Goal: Browse casually: Explore the website without a specific task or goal

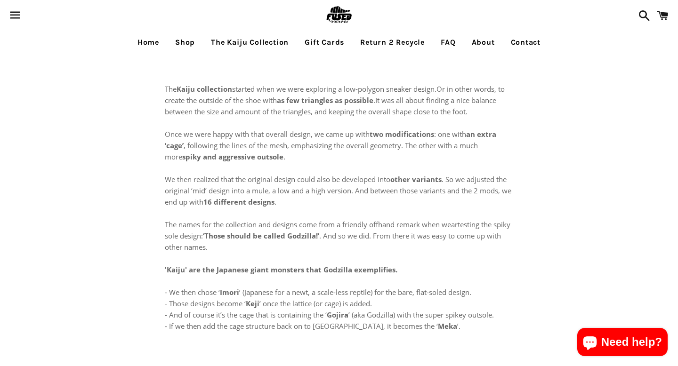
select select "**********"
click at [224, 32] on link "The Kaiju Collection" at bounding box center [250, 43] width 92 height 24
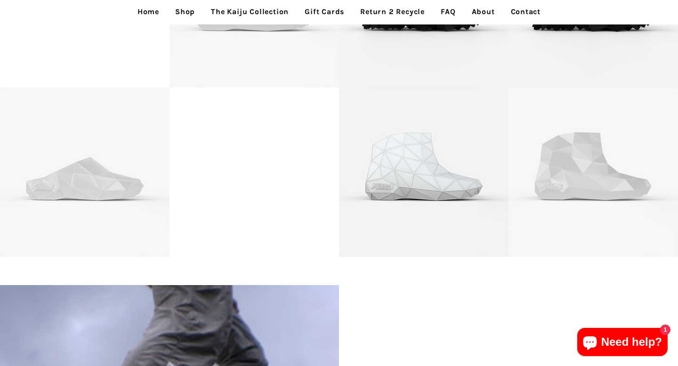
scroll to position [357, 0]
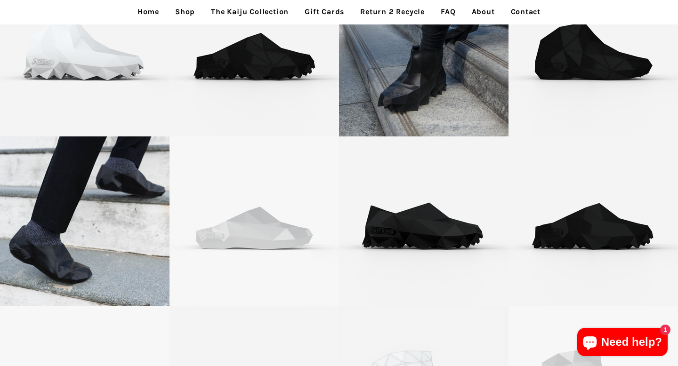
click at [238, 10] on link "The Kaiju Collection" at bounding box center [250, 12] width 92 height 24
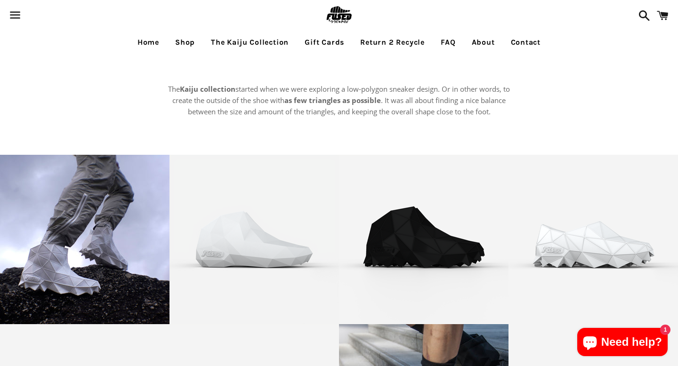
click at [184, 41] on link "Shop" at bounding box center [185, 43] width 34 height 24
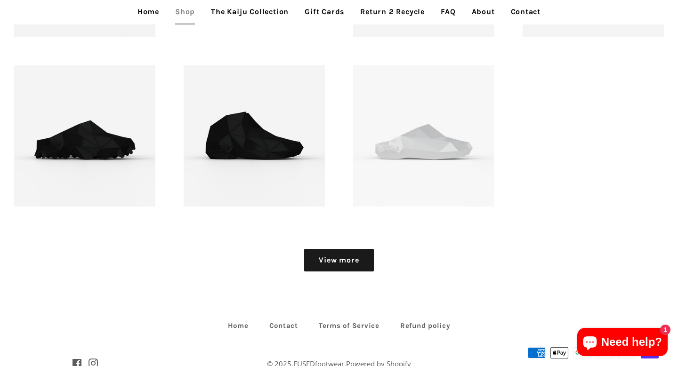
scroll to position [1125, 0]
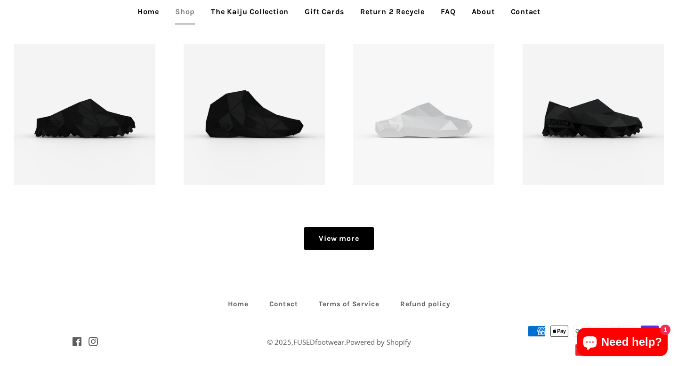
click at [352, 239] on link "View more" at bounding box center [338, 238] width 69 height 23
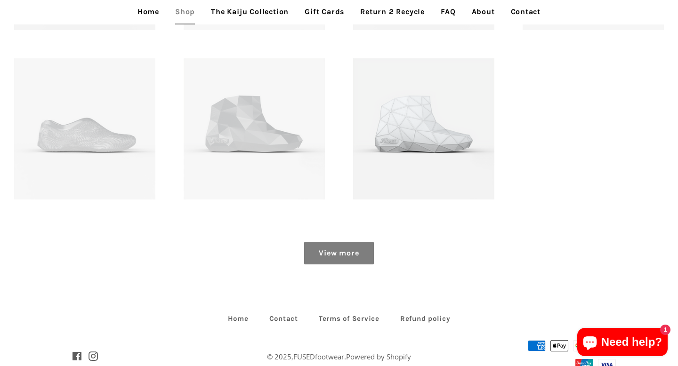
scroll to position [1455, 0]
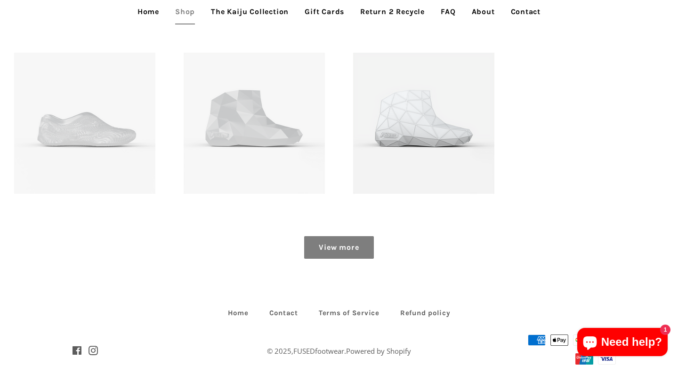
click at [347, 251] on link "View more" at bounding box center [338, 247] width 69 height 23
click at [347, 250] on link "View more" at bounding box center [338, 247] width 69 height 23
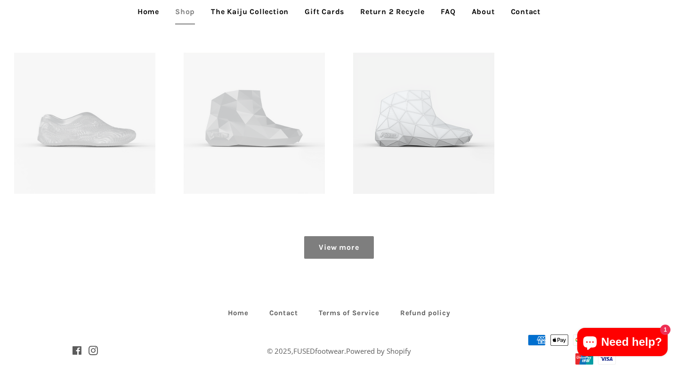
click at [347, 250] on link "View more" at bounding box center [338, 247] width 69 height 23
